Goal: Go to known website: Access a specific website the user already knows

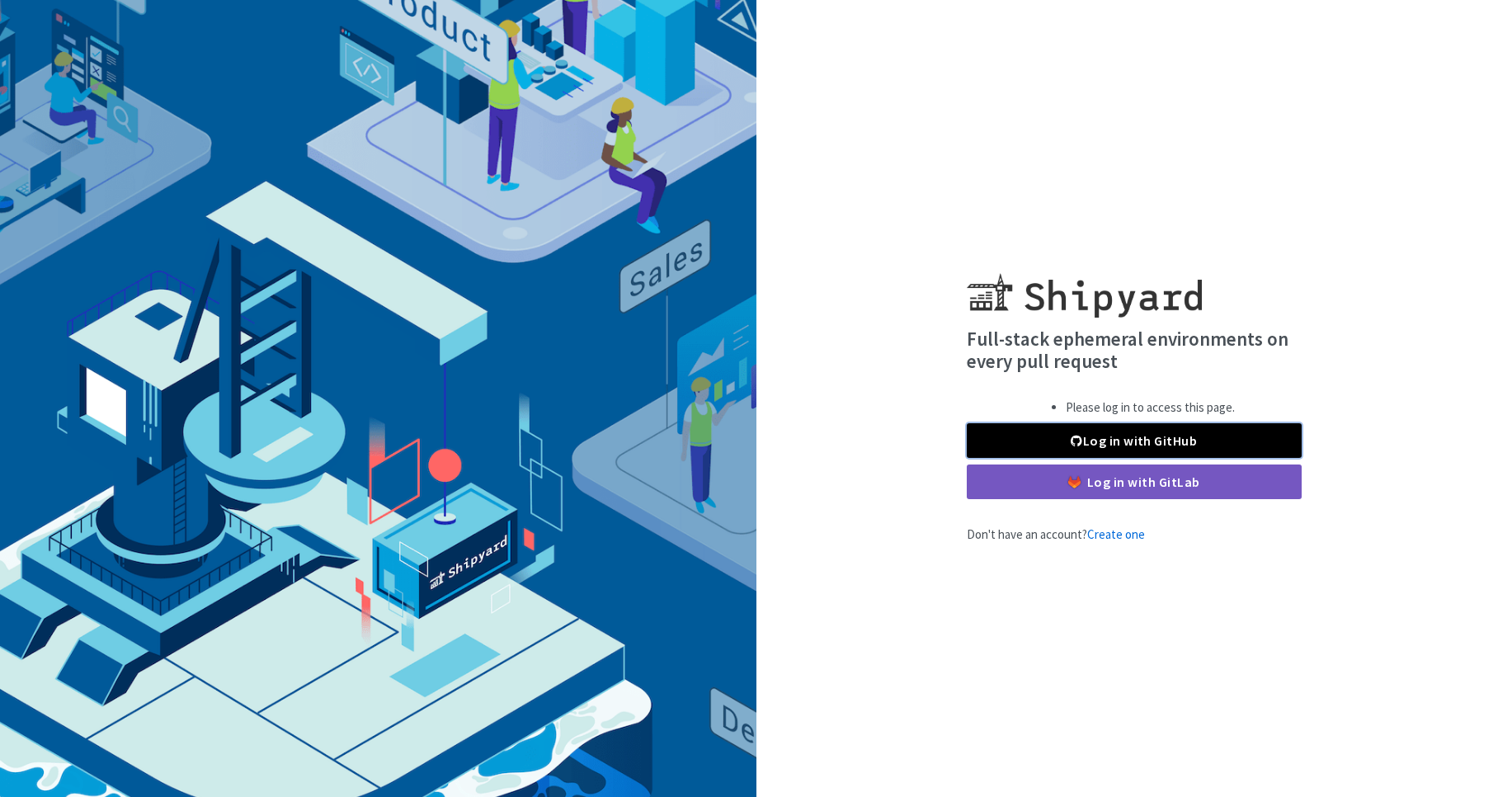
click at [1154, 446] on link "Log in with GitHub" at bounding box center [1133, 440] width 335 height 35
